Goal: Task Accomplishment & Management: Use online tool/utility

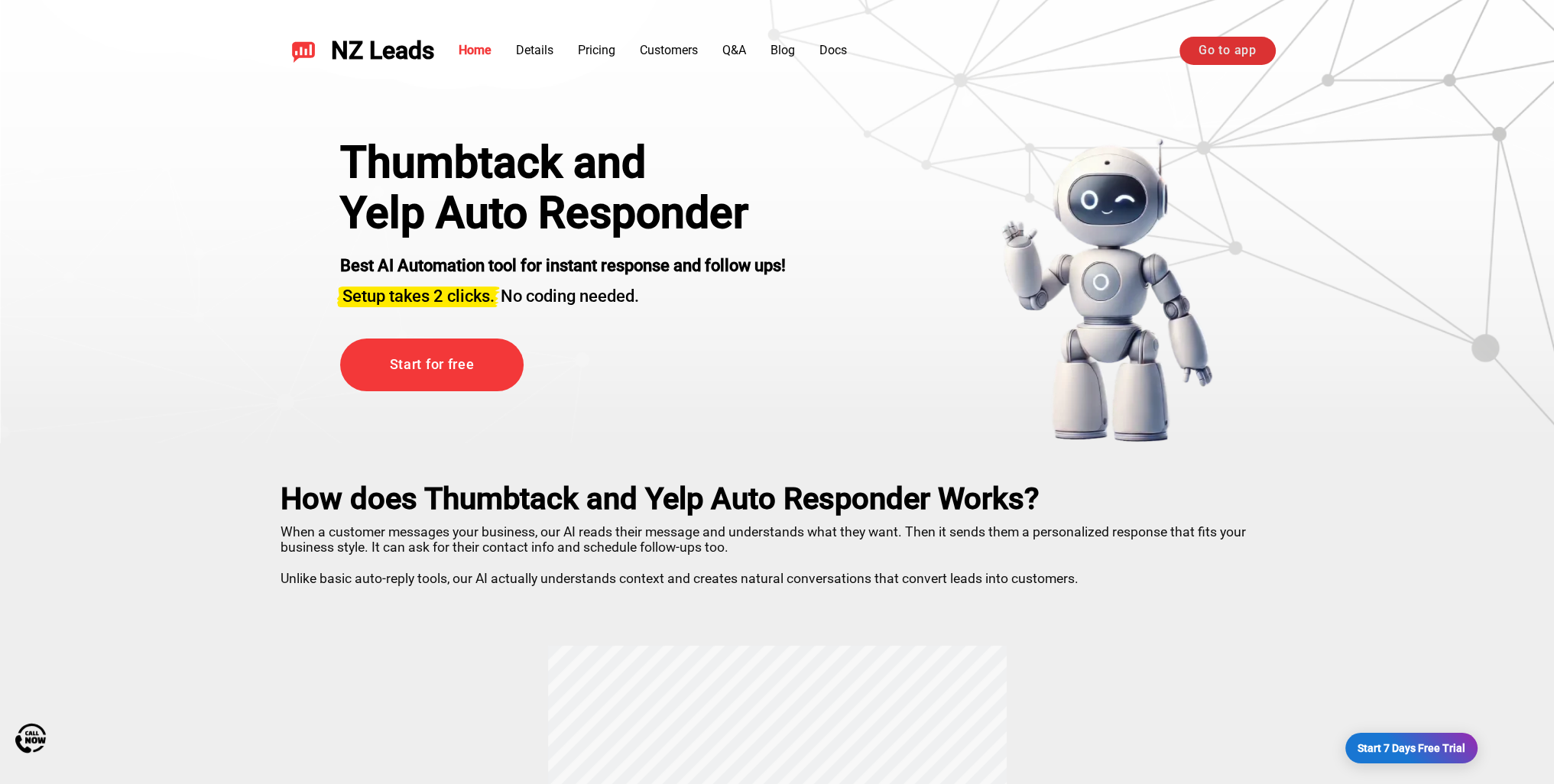
click at [1203, 49] on link "Go to app" at bounding box center [1226, 51] width 95 height 27
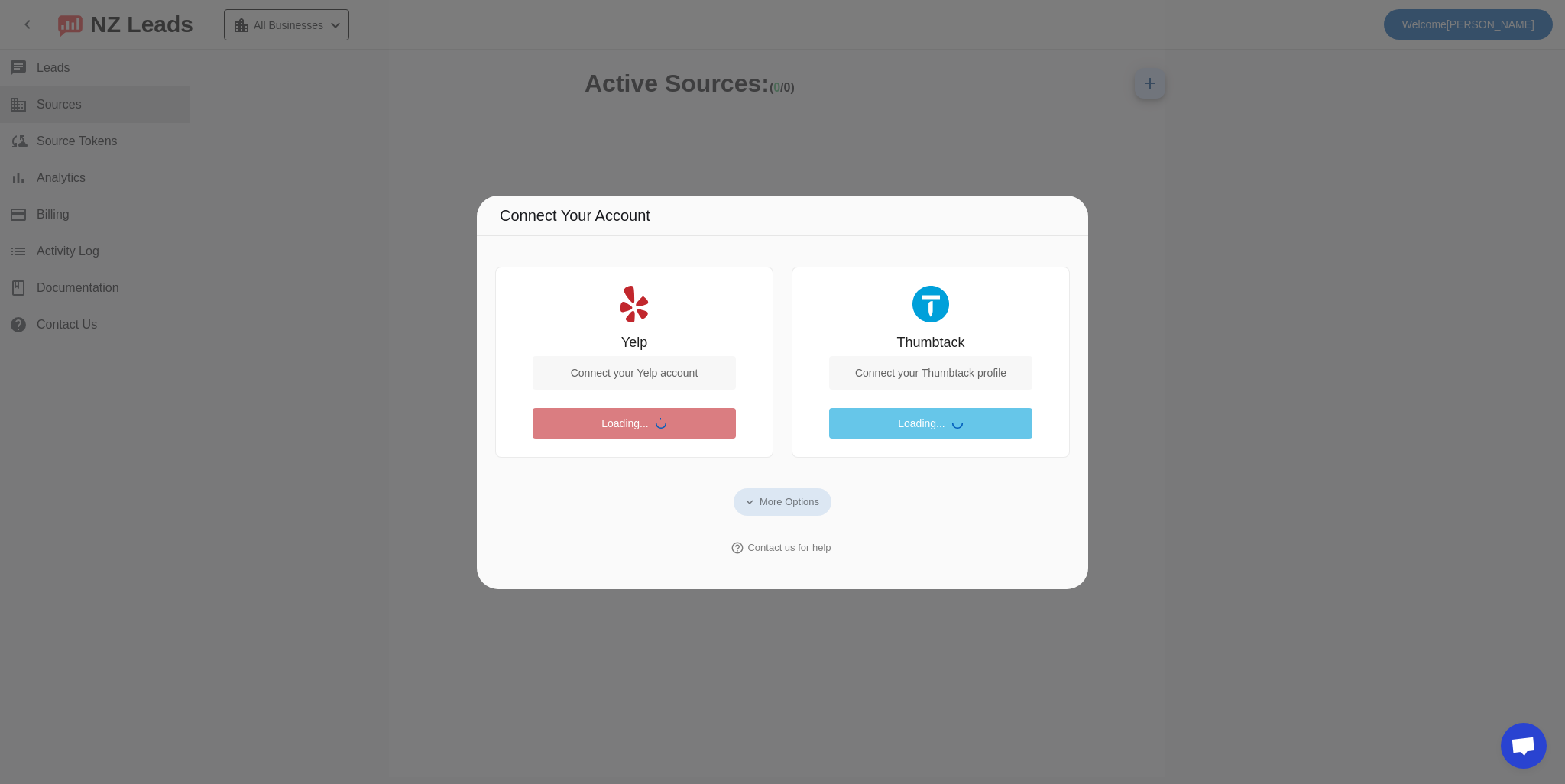
click at [670, 374] on div "Connect your Yelp account" at bounding box center [634, 372] width 203 height 34
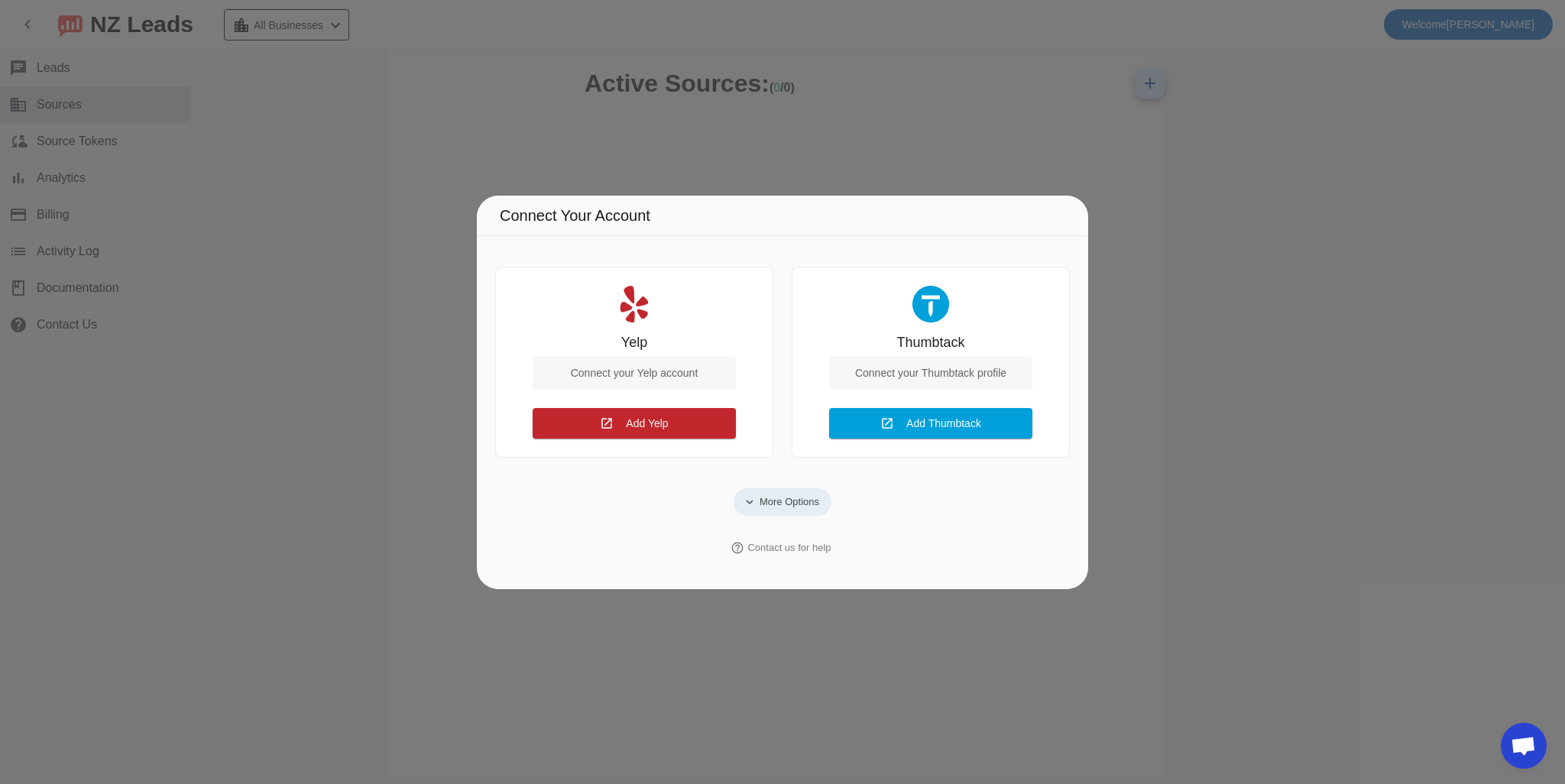
click at [778, 498] on span "More Options" at bounding box center [789, 502] width 59 height 16
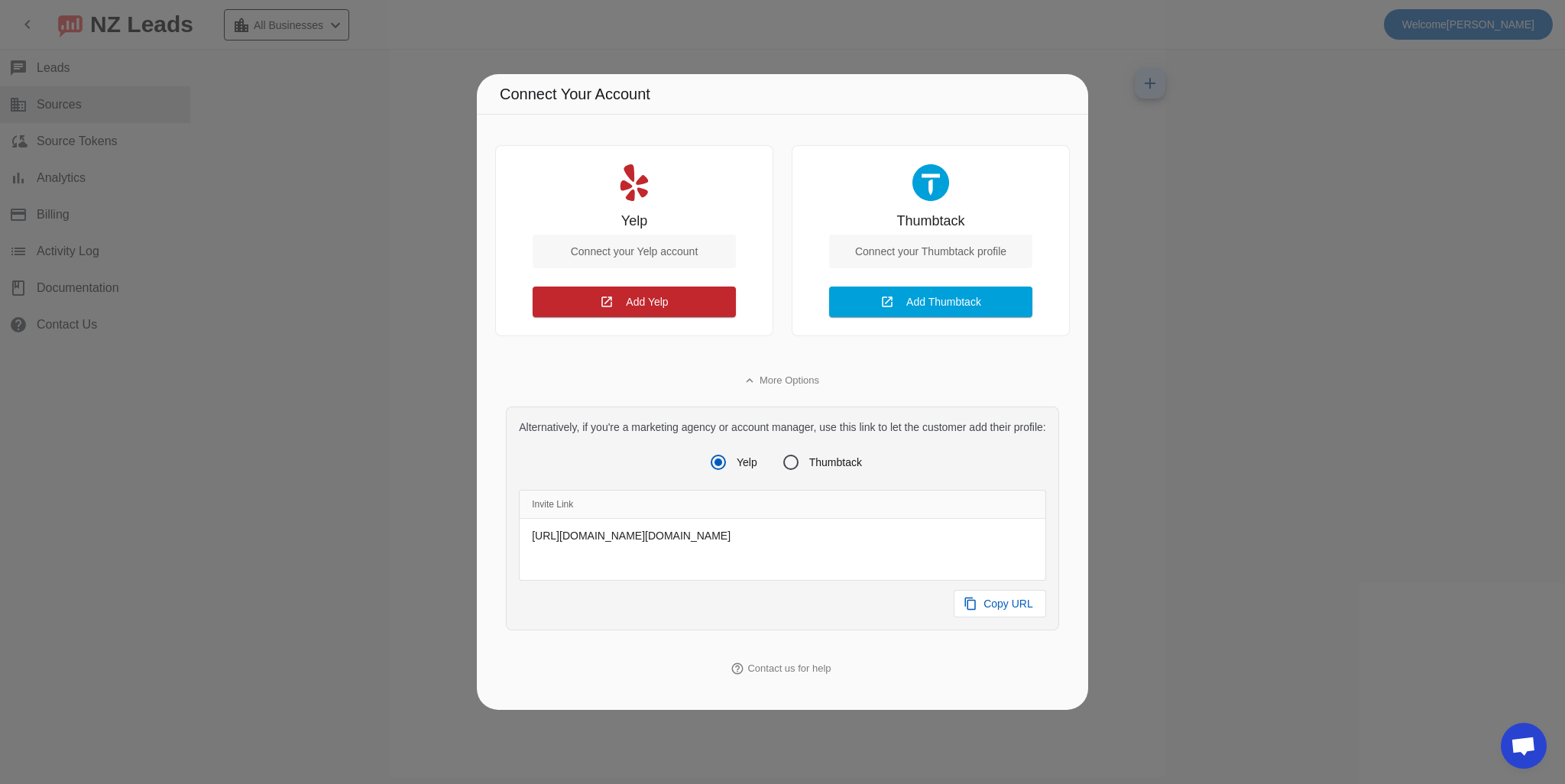
click at [1136, 60] on div at bounding box center [782, 392] width 1565 height 784
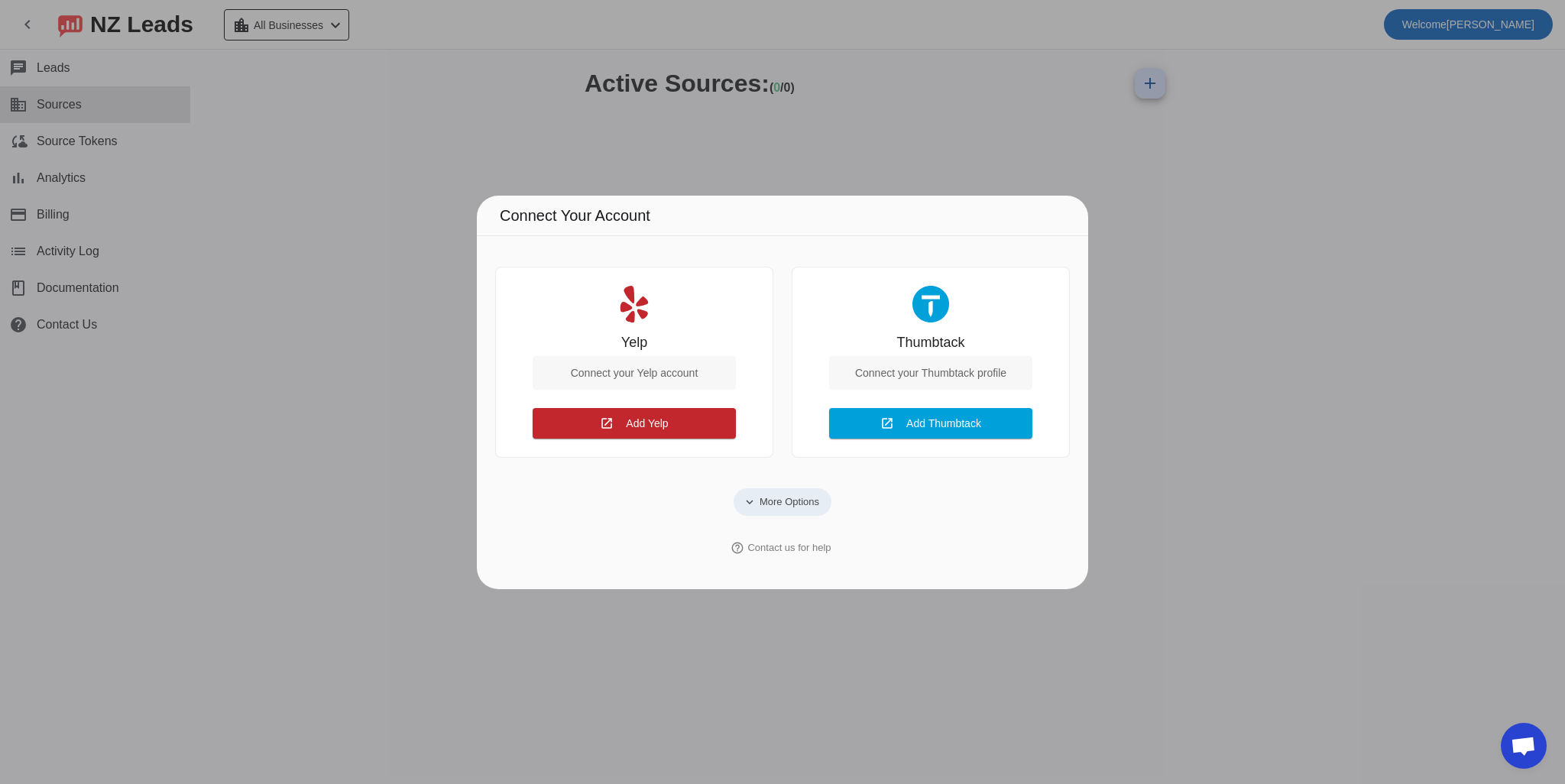
click at [786, 490] on span at bounding box center [782, 501] width 98 height 27
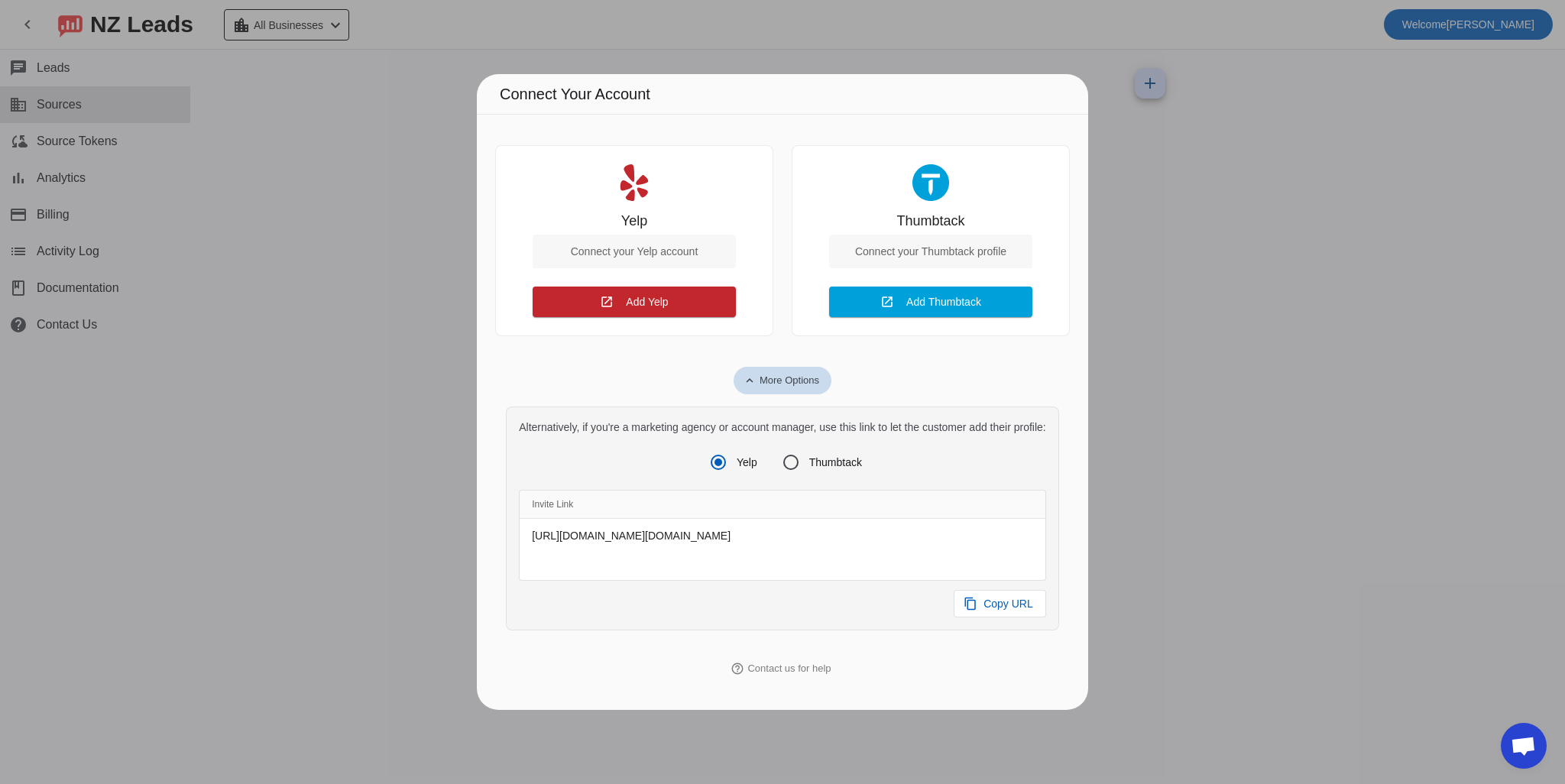
click at [781, 373] on span "More Options" at bounding box center [789, 381] width 59 height 16
